Goal: Check status: Check status

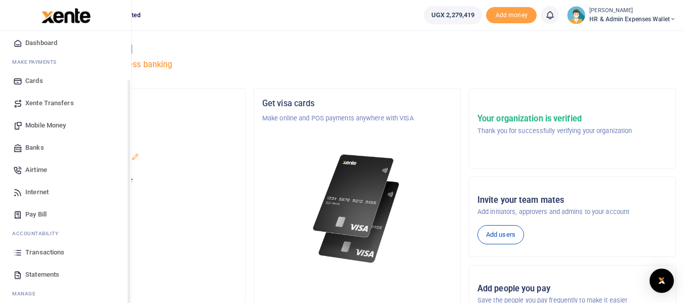
scroll to position [58, 0]
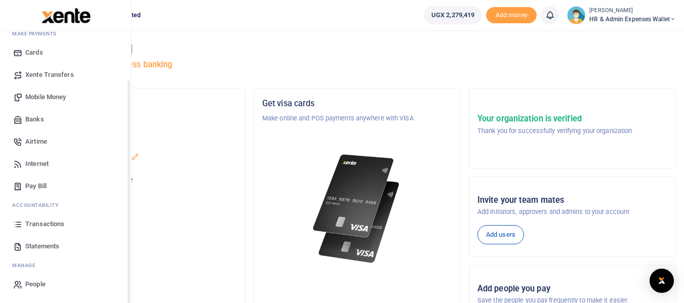
click at [52, 221] on span "Transactions" at bounding box center [44, 224] width 39 height 10
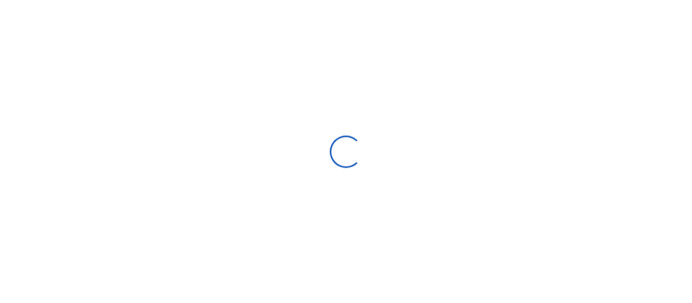
select select
type input "[DATE] - [DATE]"
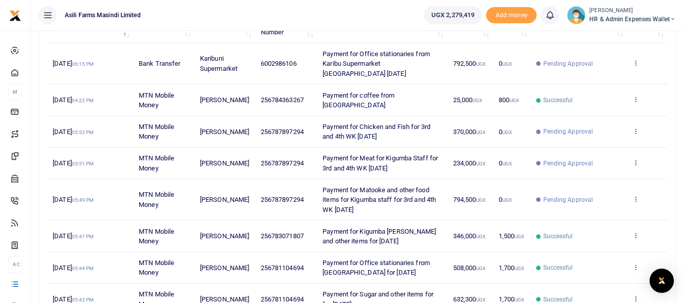
scroll to position [152, 0]
